Goal: Task Accomplishment & Management: Use online tool/utility

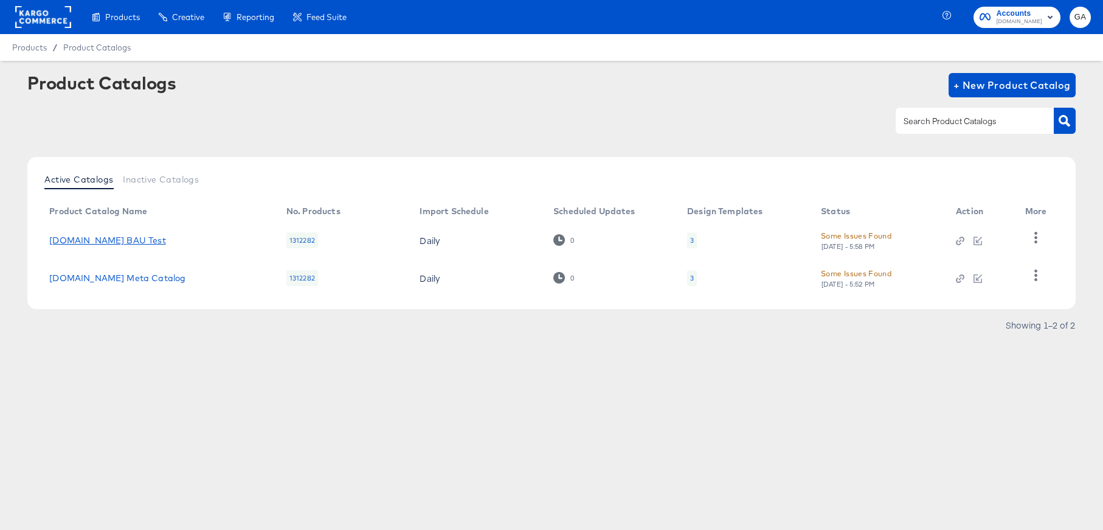
click at [108, 235] on link "[DOMAIN_NAME] BAU Test" at bounding box center [107, 240] width 116 height 10
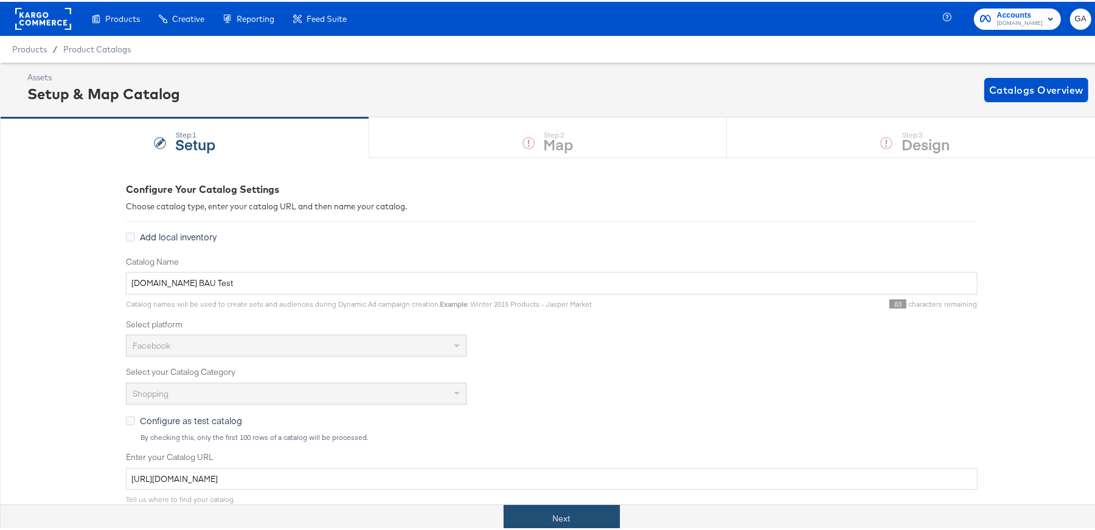
click at [553, 515] on button "Next" at bounding box center [562, 516] width 116 height 27
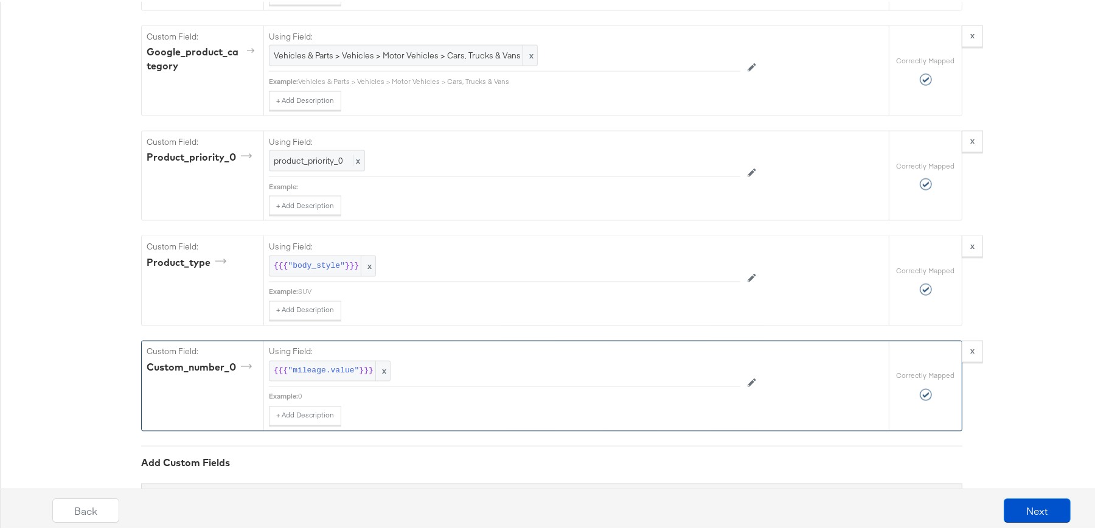
scroll to position [2138, 0]
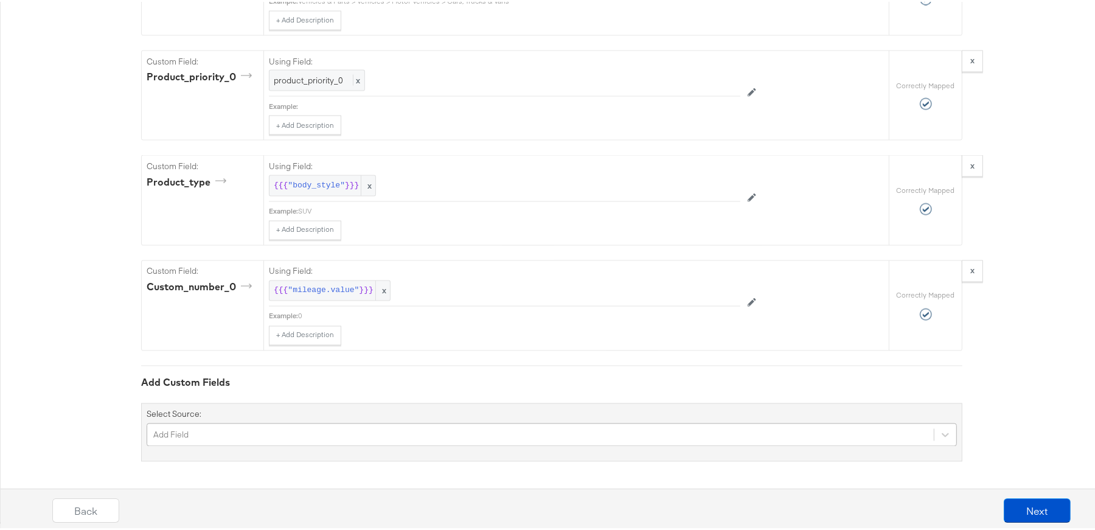
click at [381, 434] on div "Add Field" at bounding box center [552, 432] width 810 height 23
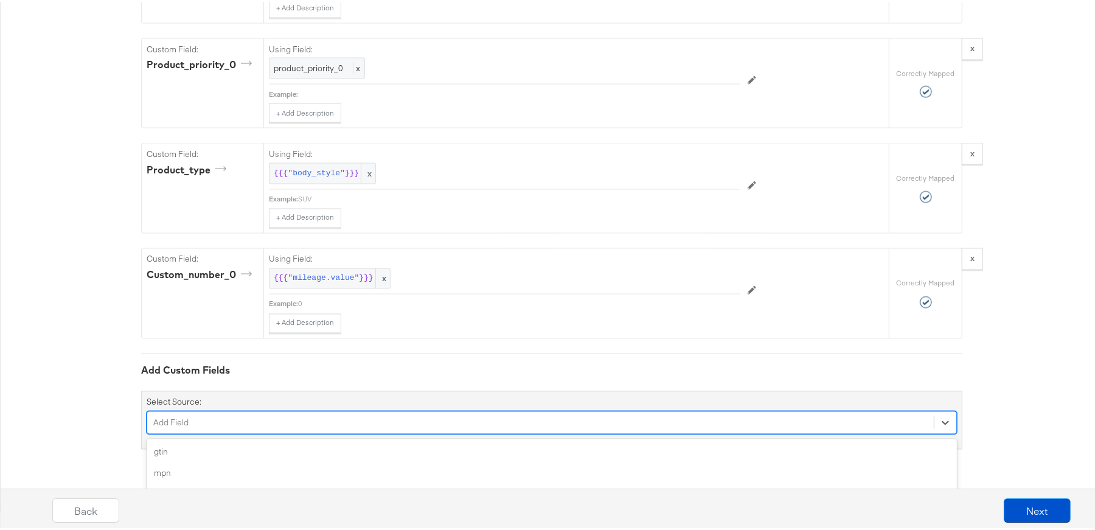
scroll to position [2240, 0]
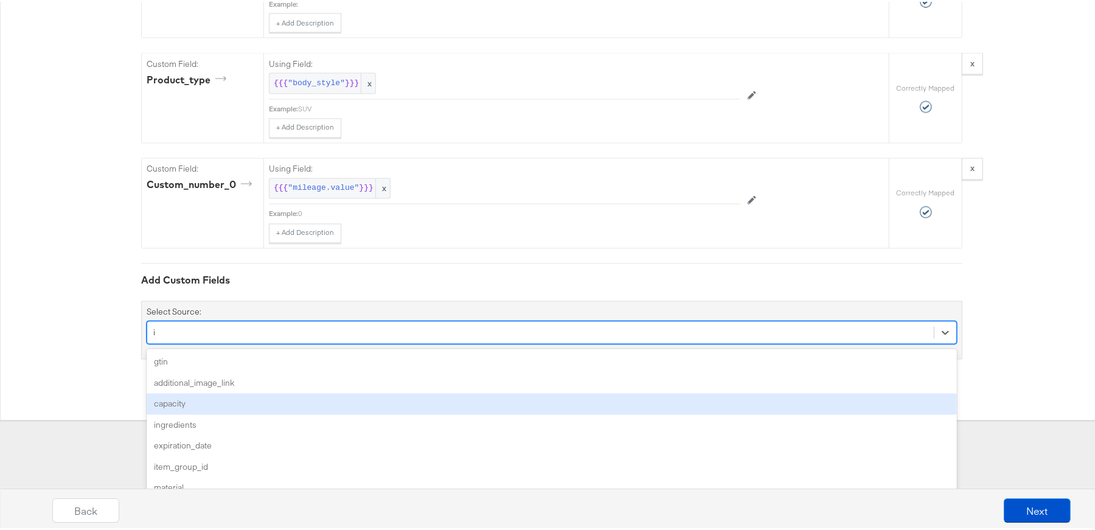
type input "im"
click at [311, 395] on div "image_1_url" at bounding box center [552, 402] width 810 height 21
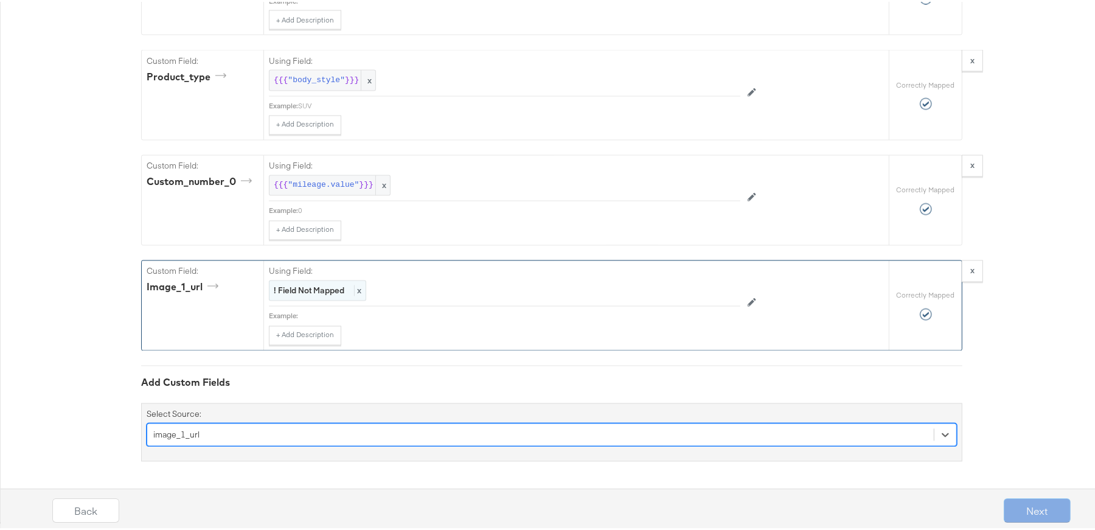
click at [299, 285] on div "! Field Not Mapped x" at bounding box center [317, 289] width 97 height 21
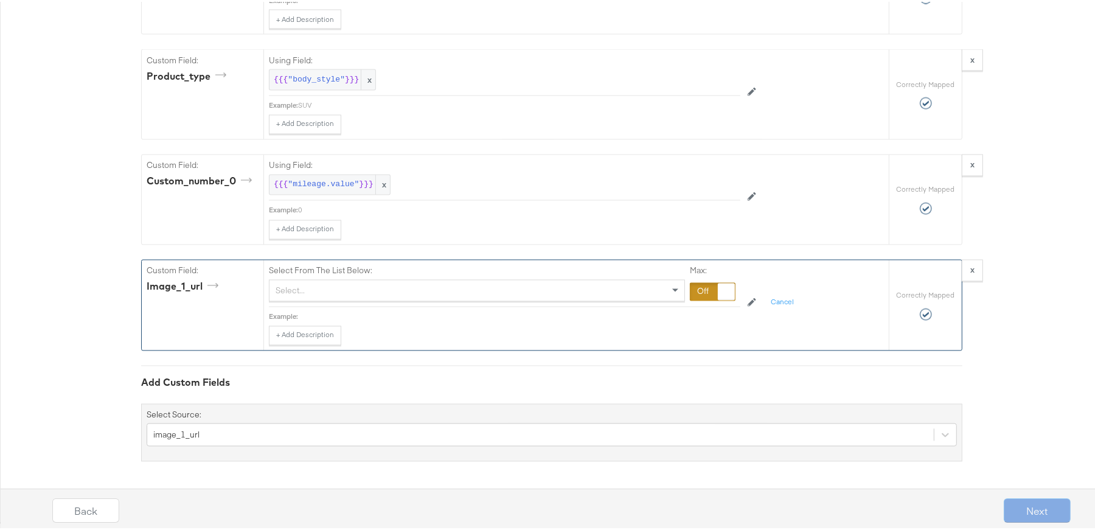
click at [300, 288] on div "Select..." at bounding box center [476, 289] width 415 height 21
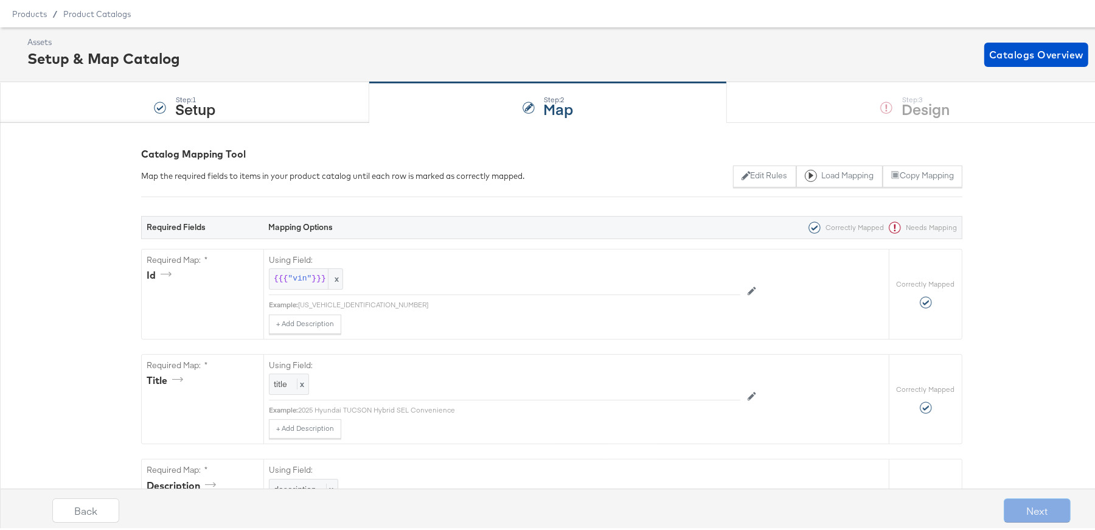
scroll to position [0, 0]
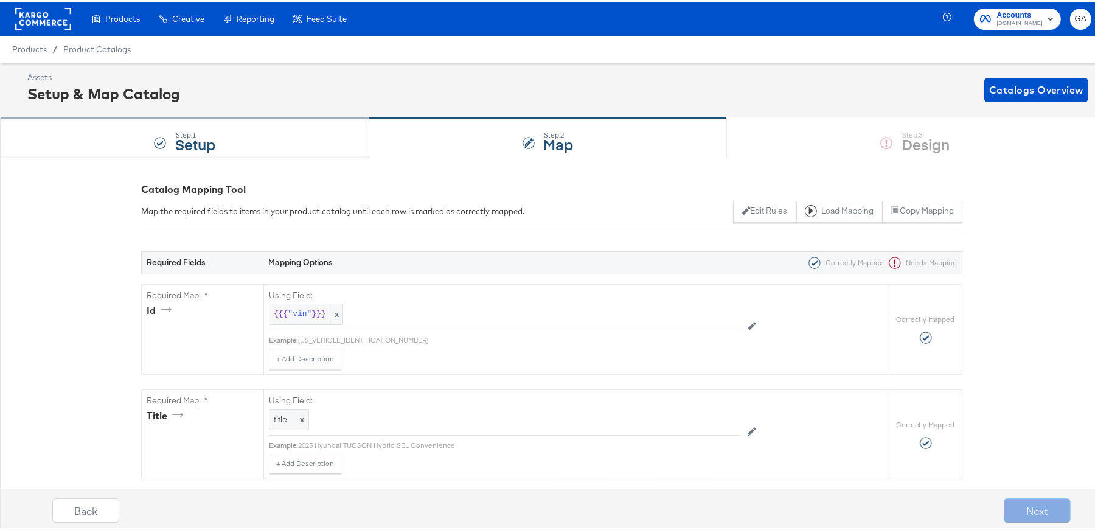
type input "img"
click at [181, 139] on strong "Setup" at bounding box center [195, 142] width 40 height 20
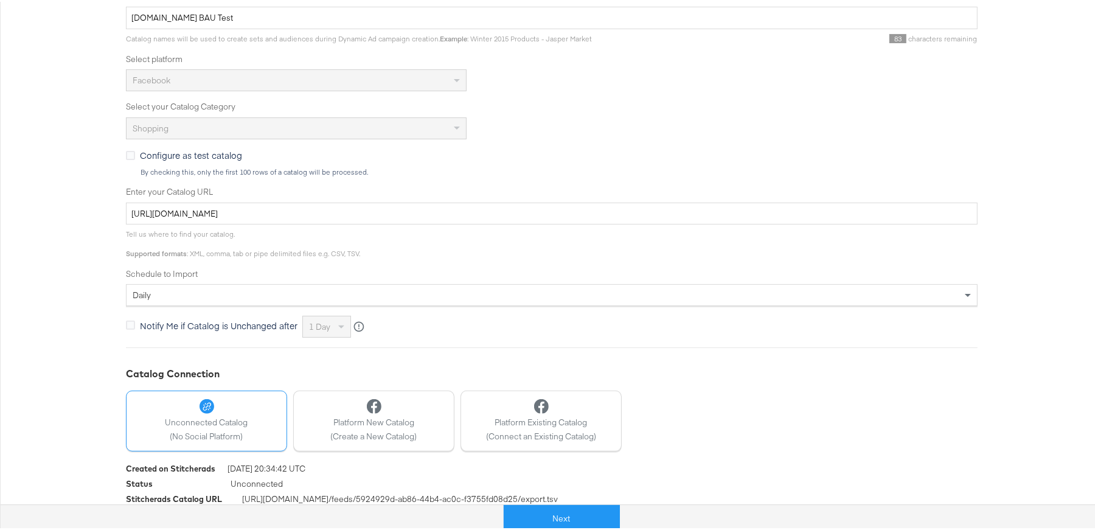
scroll to position [276, 0]
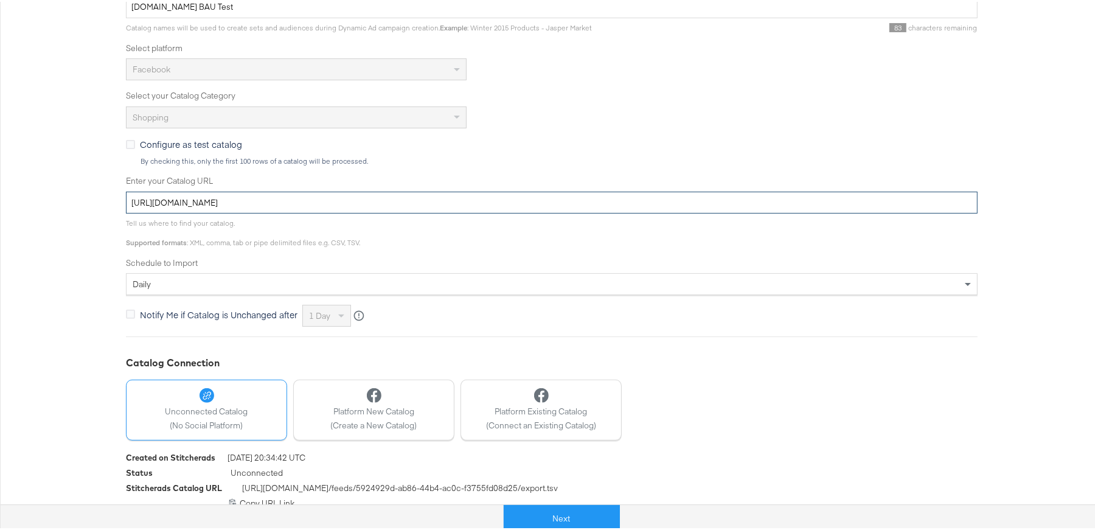
drag, startPoint x: 428, startPoint y: 201, endPoint x: 108, endPoint y: 215, distance: 319.6
click at [108, 215] on div "Configure Your Catalog Settings Choose catalog type, enter your catalog URL and…" at bounding box center [551, 205] width 1103 height 651
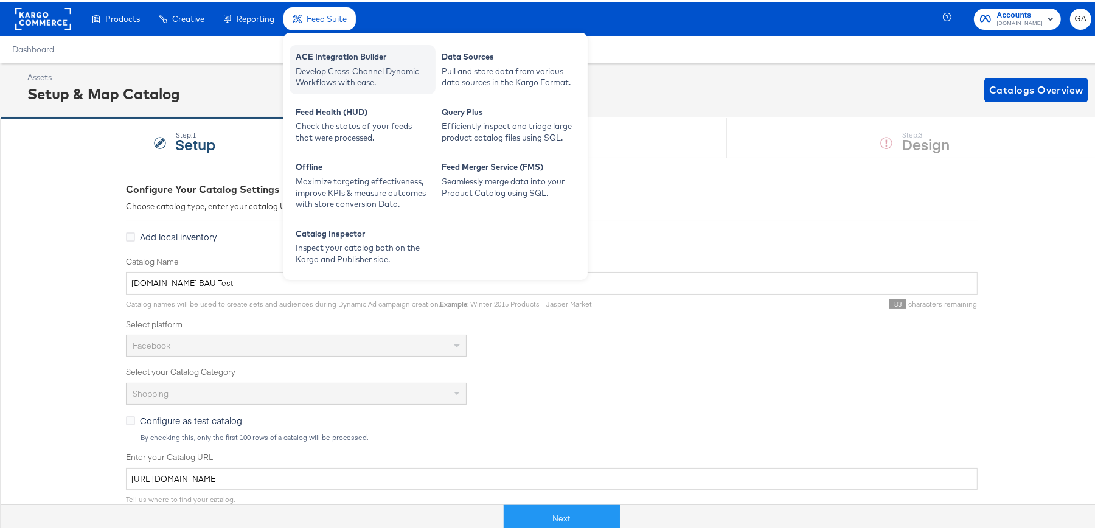
click at [330, 54] on div "ACE Integration Builder" at bounding box center [363, 56] width 134 height 15
